Goal: Information Seeking & Learning: Find specific fact

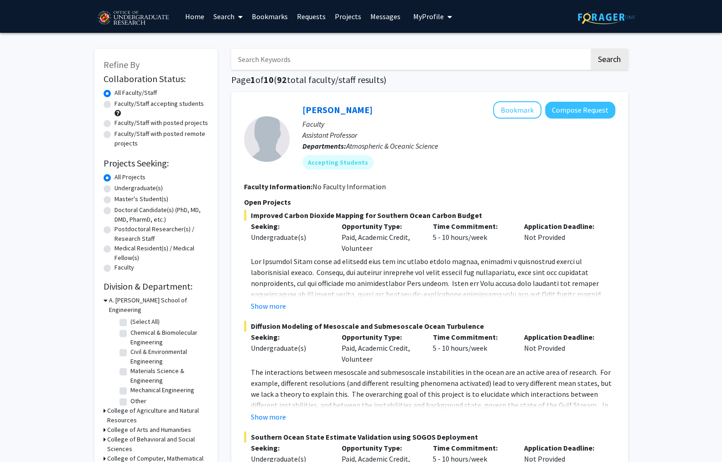
click at [115, 183] on label "Undergraduate(s)" at bounding box center [139, 188] width 48 height 10
click at [115, 183] on input "Undergraduate(s)" at bounding box center [118, 186] width 6 height 6
radio input "true"
click at [120, 317] on fg-checkbox "(Select All) (Select All)" at bounding box center [163, 322] width 87 height 11
click at [130, 317] on label "(Select All)" at bounding box center [144, 322] width 29 height 10
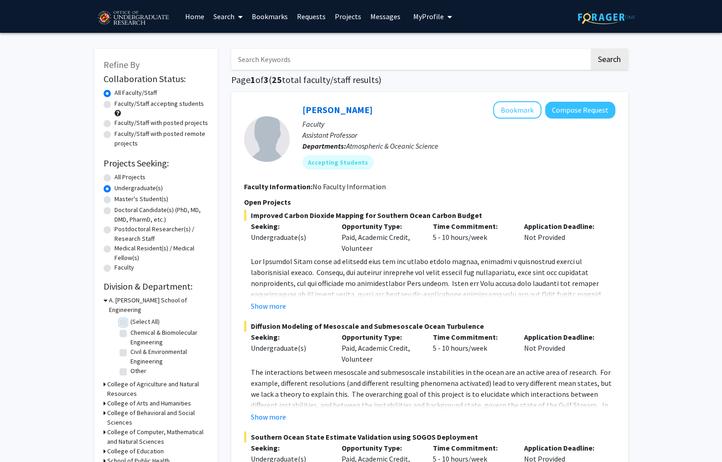
click at [130, 317] on input "(Select All)" at bounding box center [133, 320] width 6 height 6
checkbox input "true"
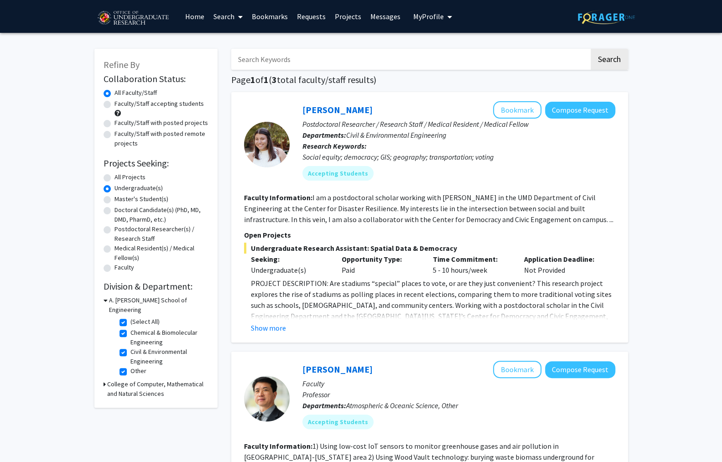
click at [104, 380] on div "College of Computer, Mathematical and Natural Sciences" at bounding box center [156, 389] width 105 height 19
click at [104, 380] on icon at bounding box center [105, 385] width 2 height 10
click at [130, 401] on label "(Select All)" at bounding box center [144, 406] width 29 height 10
click at [130, 401] on input "(Select All)" at bounding box center [133, 404] width 6 height 6
checkbox input "true"
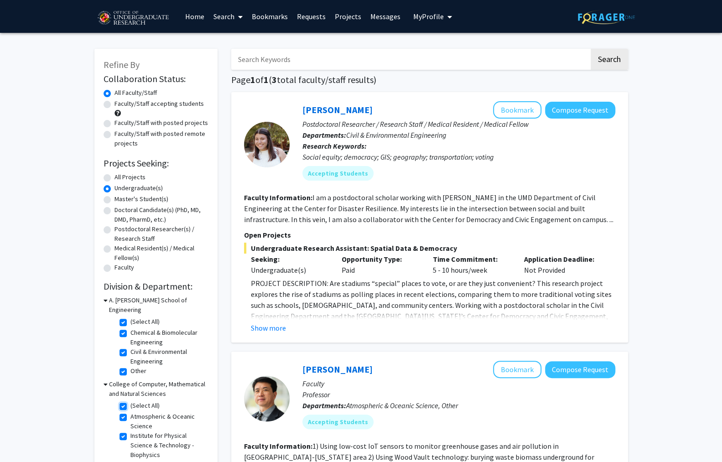
checkbox input "true"
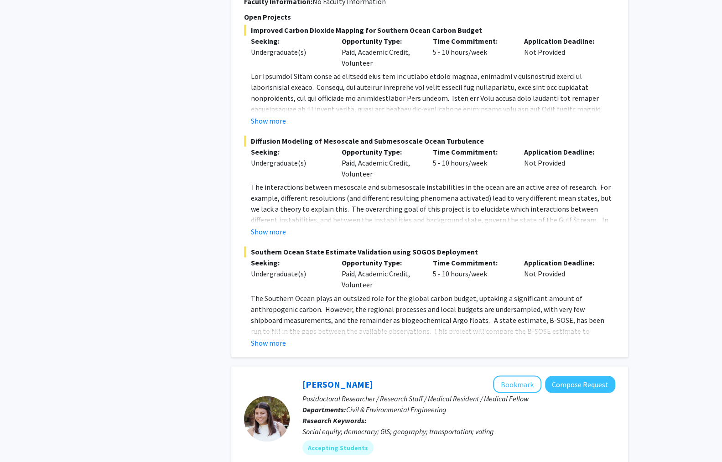
scroll to position [802, 0]
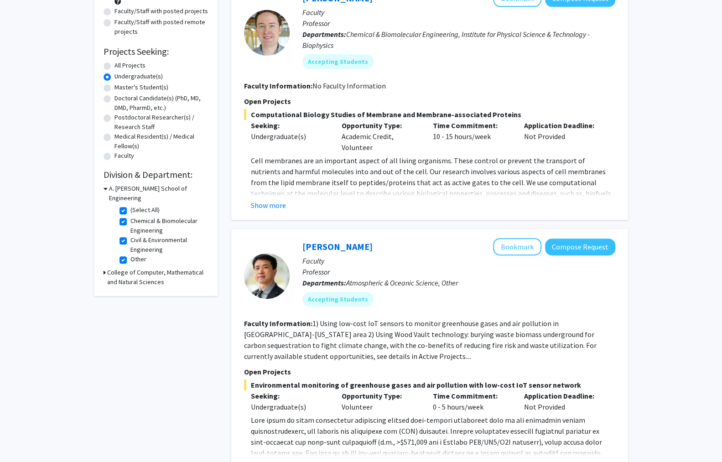
scroll to position [0, 0]
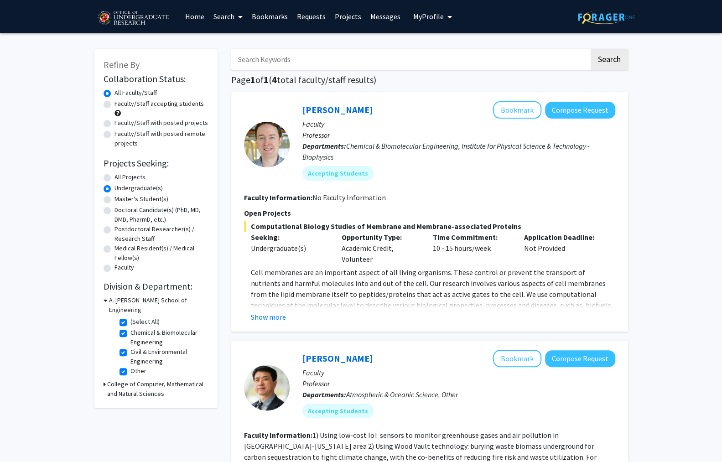
click at [343, 52] on input "Search Keywords" at bounding box center [410, 59] width 358 height 21
click at [115, 90] on label "All Faculty/Staff" at bounding box center [136, 93] width 42 height 10
click at [115, 90] on input "All Faculty/Staff" at bounding box center [118, 91] width 6 height 6
click at [115, 172] on label "All Projects" at bounding box center [130, 177] width 31 height 10
click at [115, 172] on input "All Projects" at bounding box center [118, 175] width 6 height 6
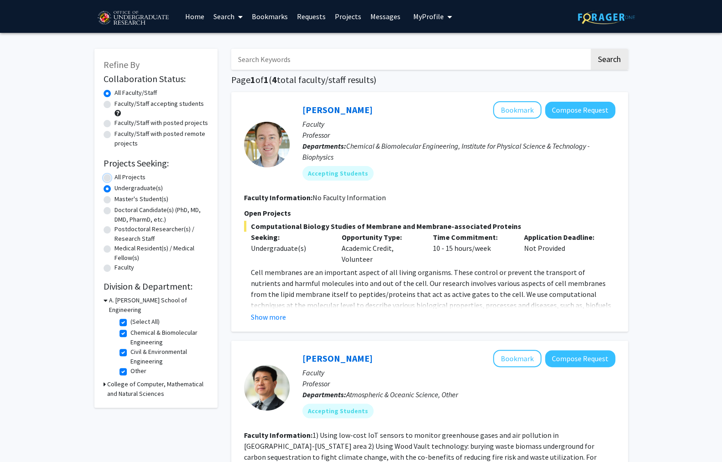
radio input "true"
click at [115, 183] on label "Undergraduate(s)" at bounding box center [139, 188] width 48 height 10
click at [115, 183] on input "Undergraduate(s)" at bounding box center [118, 186] width 6 height 6
radio input "true"
click at [104, 296] on div "A. [PERSON_NAME] School of Engineering" at bounding box center [156, 305] width 105 height 19
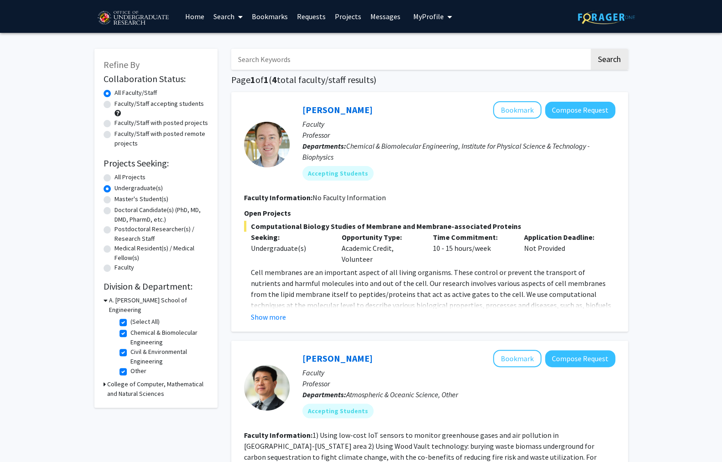
click at [117, 315] on fg-checkbox-list "(Select All) (Select All) Chemical & Biomolecular Engineering Chemical & Biomol…" at bounding box center [162, 347] width 91 height 65
click at [130, 317] on label "(Select All)" at bounding box center [144, 322] width 29 height 10
click at [130, 317] on input "(Select All)" at bounding box center [133, 320] width 6 height 6
checkbox input "false"
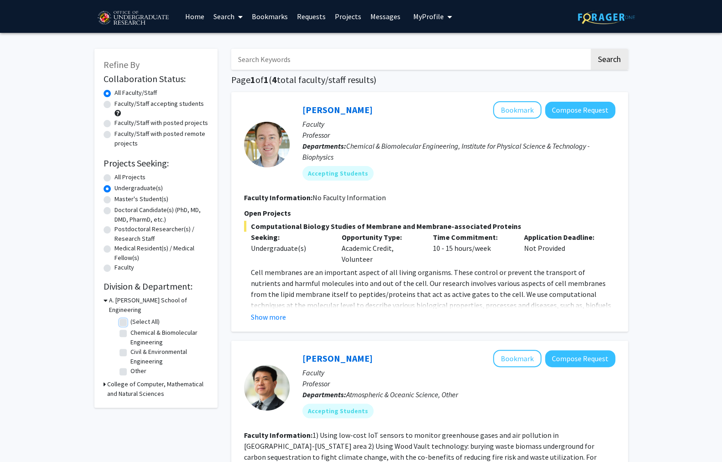
checkbox input "false"
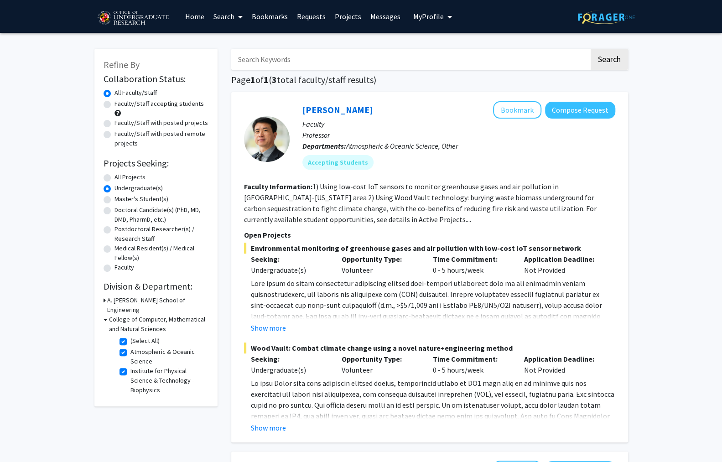
click at [119, 334] on fg-checkbox-list "(Select All) (Select All) Atmospheric & Oceanic Science Atmospheric & Oceanic S…" at bounding box center [162, 365] width 91 height 63
click at [130, 336] on label "(Select All)" at bounding box center [144, 341] width 29 height 10
click at [130, 336] on input "(Select All)" at bounding box center [133, 339] width 6 height 6
checkbox input "false"
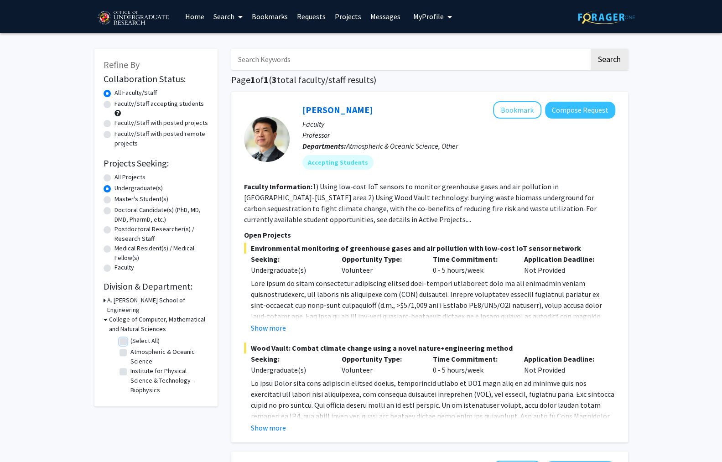
checkbox input "false"
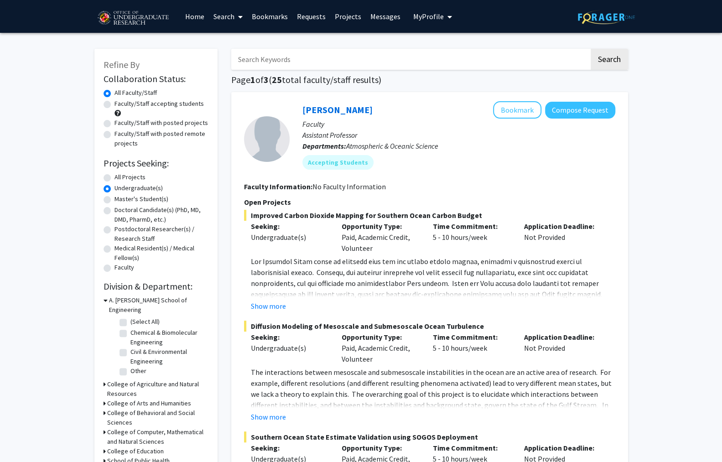
click at [337, 50] on input "Search Keywords" at bounding box center [410, 59] width 358 height 21
type input "[PERSON_NAME]"
click at [591, 49] on button "Search" at bounding box center [609, 59] width 37 height 21
radio input "true"
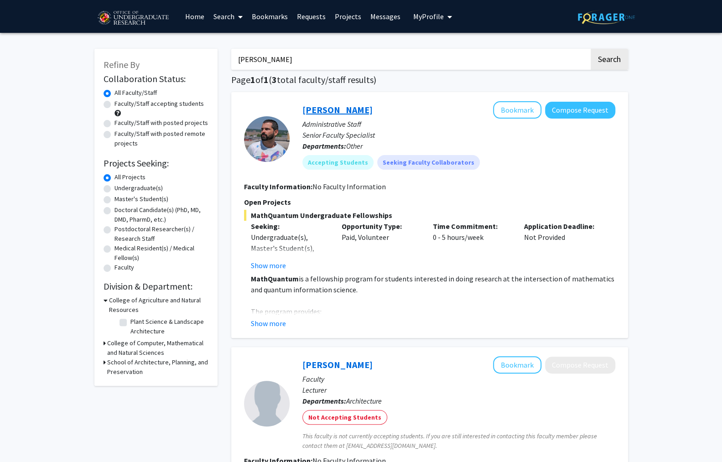
click at [325, 104] on link "[PERSON_NAME]" at bounding box center [337, 109] width 70 height 11
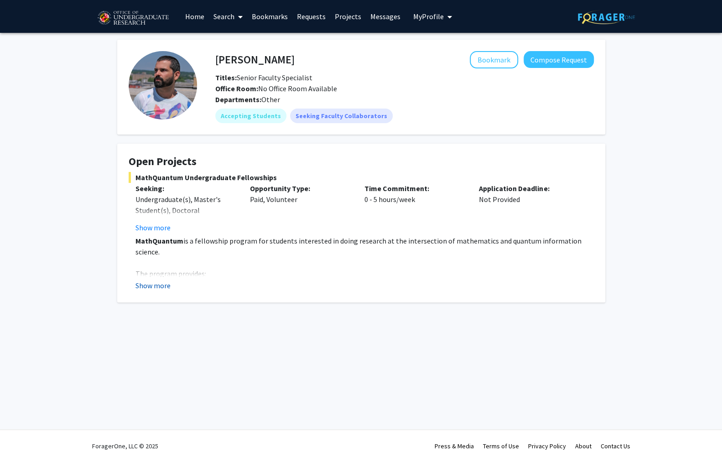
click at [150, 280] on button "Show more" at bounding box center [153, 285] width 35 height 11
